Goal: Task Accomplishment & Management: Use online tool/utility

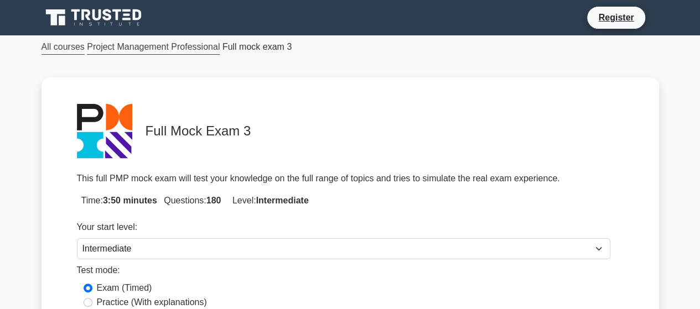
click at [46, 191] on div "Full Mock Exam 3 This full PMP mock exam will test your knowledge on the full r…" at bounding box center [349, 259] width 617 height 365
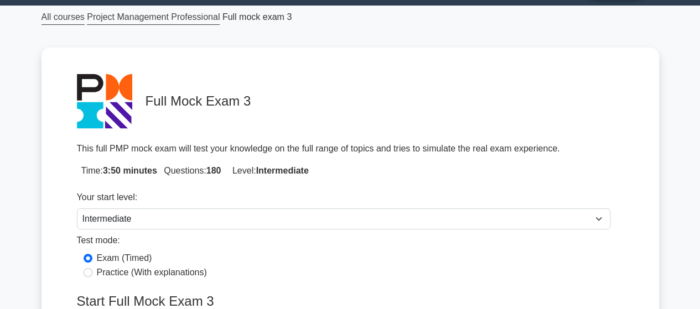
scroll to position [55, 0]
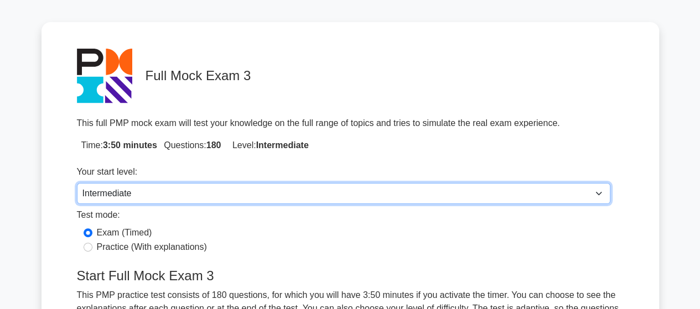
click at [598, 194] on select "Beginner Intermediate Expert" at bounding box center [343, 193] width 533 height 21
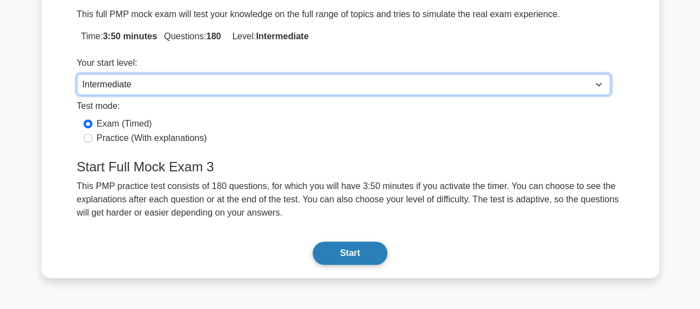
scroll to position [166, 0]
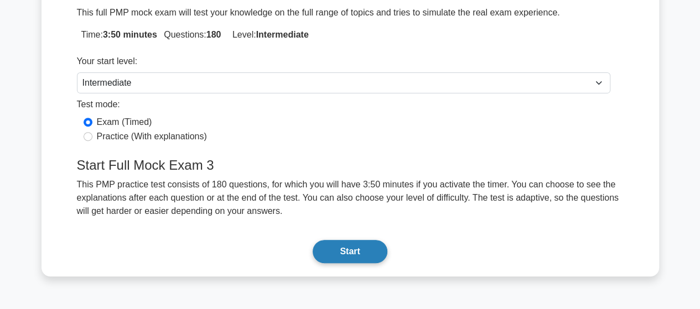
click at [367, 254] on button "Start" at bounding box center [350, 251] width 74 height 23
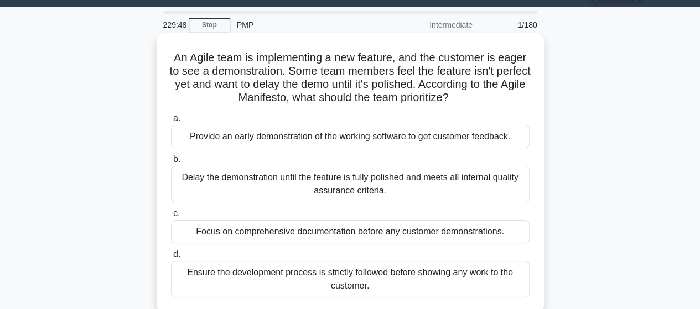
scroll to position [12, 0]
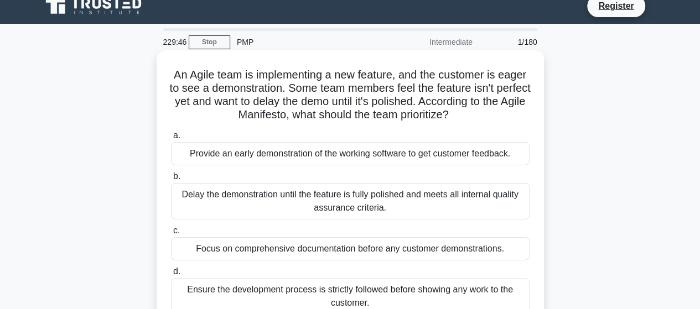
click at [285, 208] on div "Delay the demonstration until the feature is fully polished and meets all inter…" at bounding box center [350, 201] width 359 height 37
click at [171, 180] on input "[PERSON_NAME] the demonstration until the feature is fully polished and meets a…" at bounding box center [171, 176] width 0 height 7
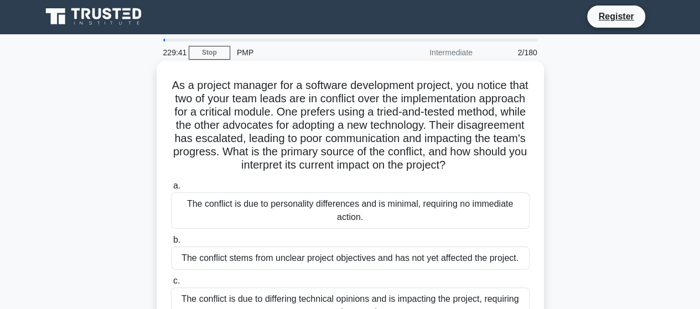
scroll to position [0, 0]
